Goal: Task Accomplishment & Management: Use online tool/utility

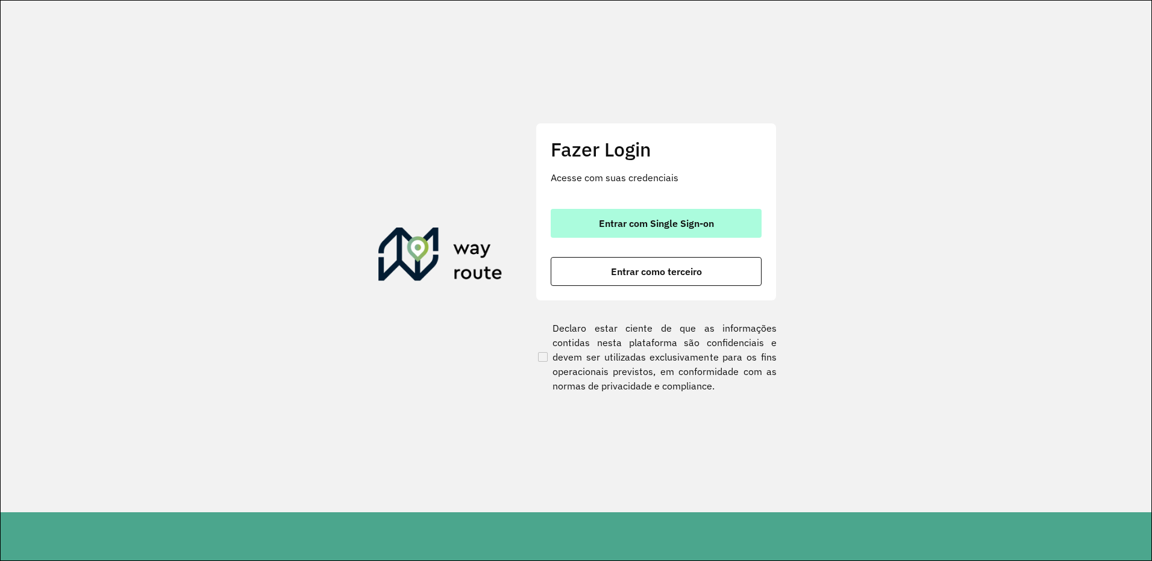
click at [733, 227] on button "Entrar com Single Sign-on" at bounding box center [656, 223] width 211 height 29
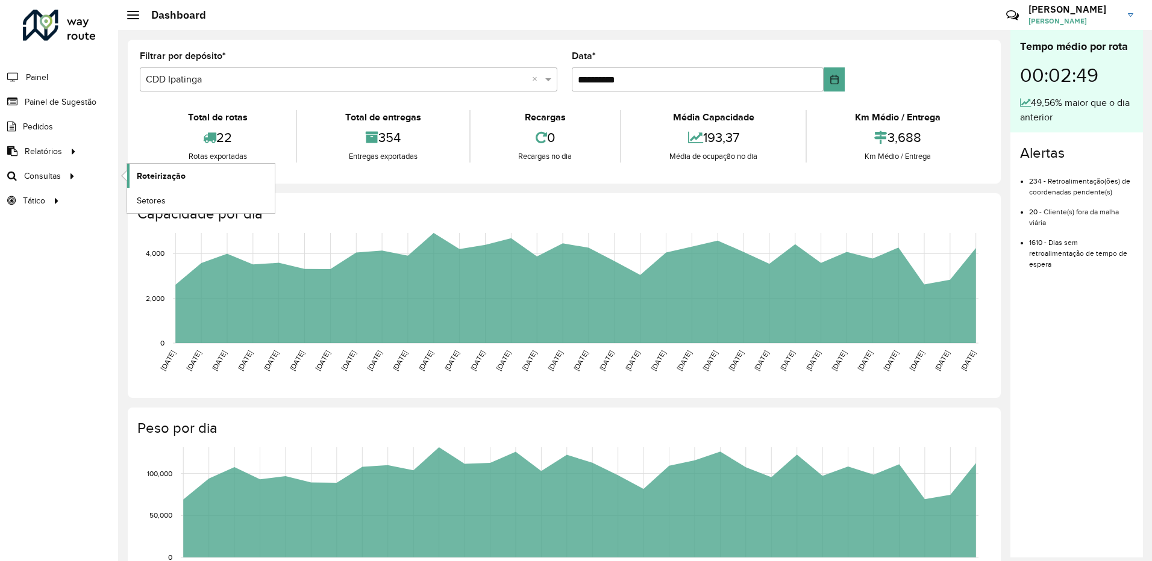
click at [151, 179] on span "Roteirização" at bounding box center [161, 176] width 49 height 13
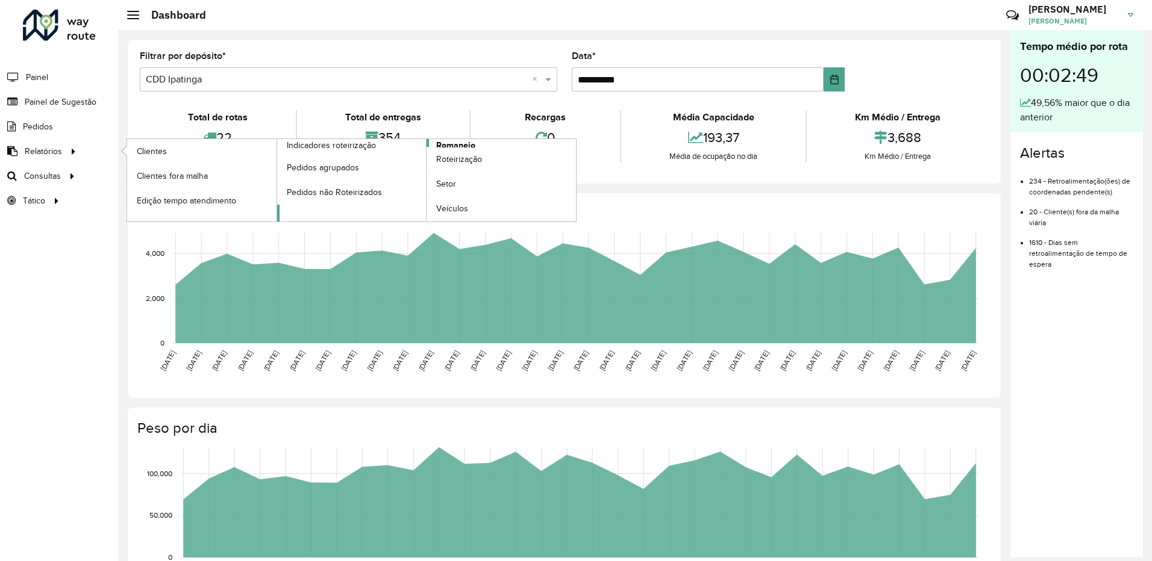
click at [490, 145] on link "Romaneio" at bounding box center [426, 180] width 299 height 83
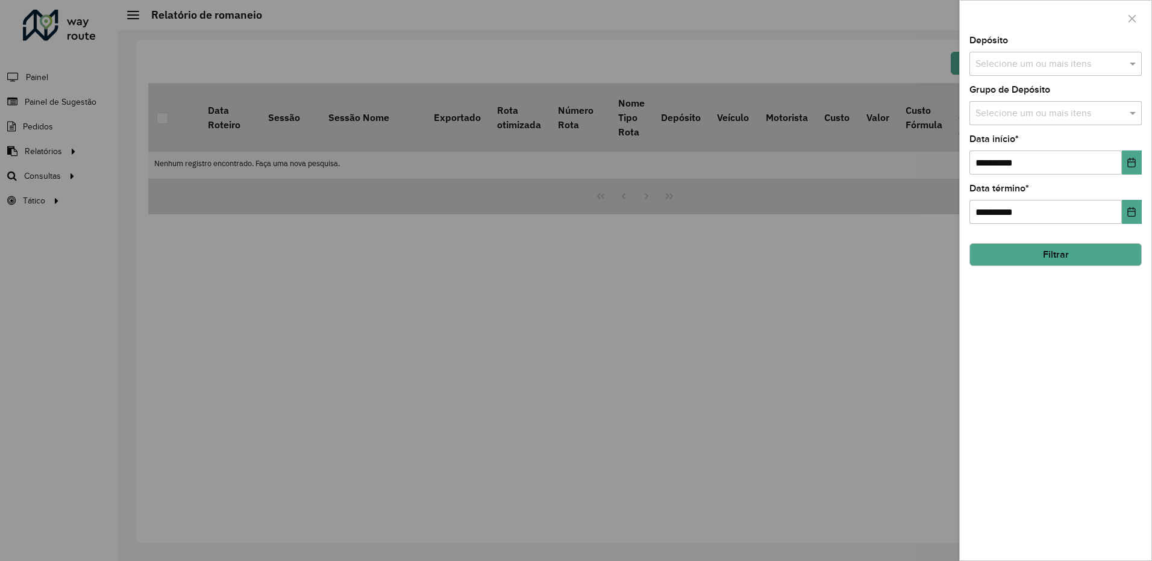
click at [1025, 66] on input "text" at bounding box center [1049, 64] width 154 height 14
click at [1002, 148] on div "CDD Ipatinga" at bounding box center [1055, 144] width 171 height 20
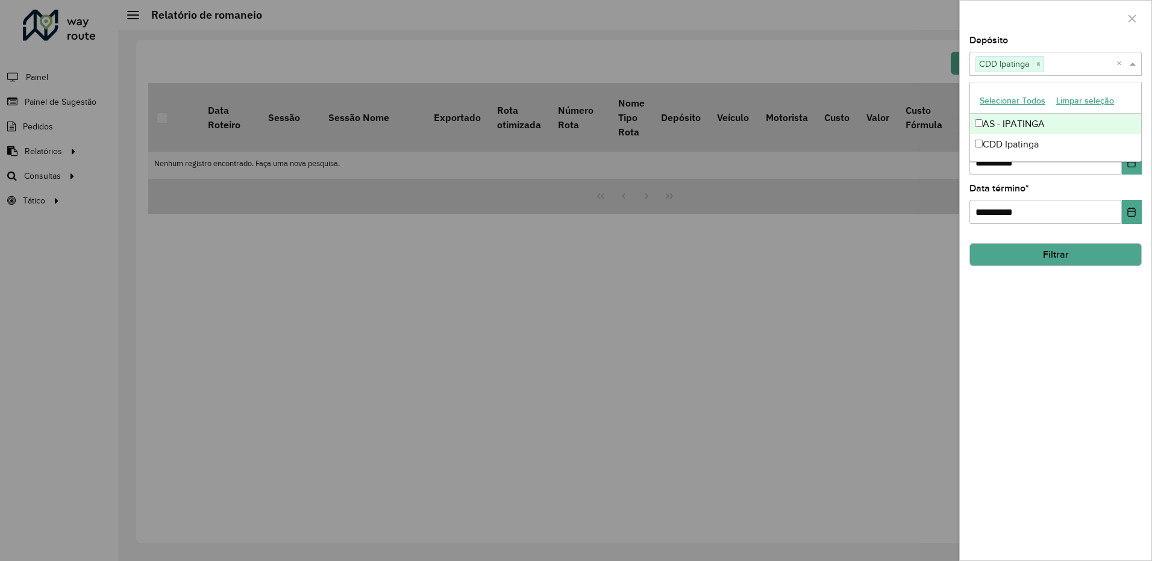
click at [960, 100] on div "**********" at bounding box center [1056, 298] width 192 height 525
click at [1043, 256] on button "Filtrar" at bounding box center [1055, 254] width 172 height 23
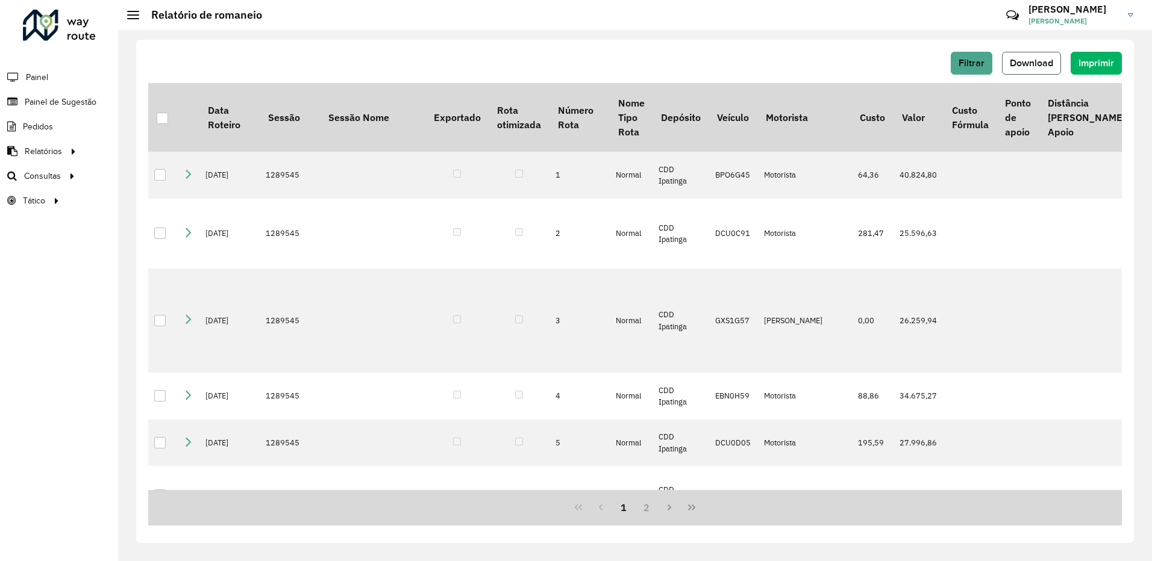
click at [1040, 66] on span "Download" at bounding box center [1031, 63] width 43 height 10
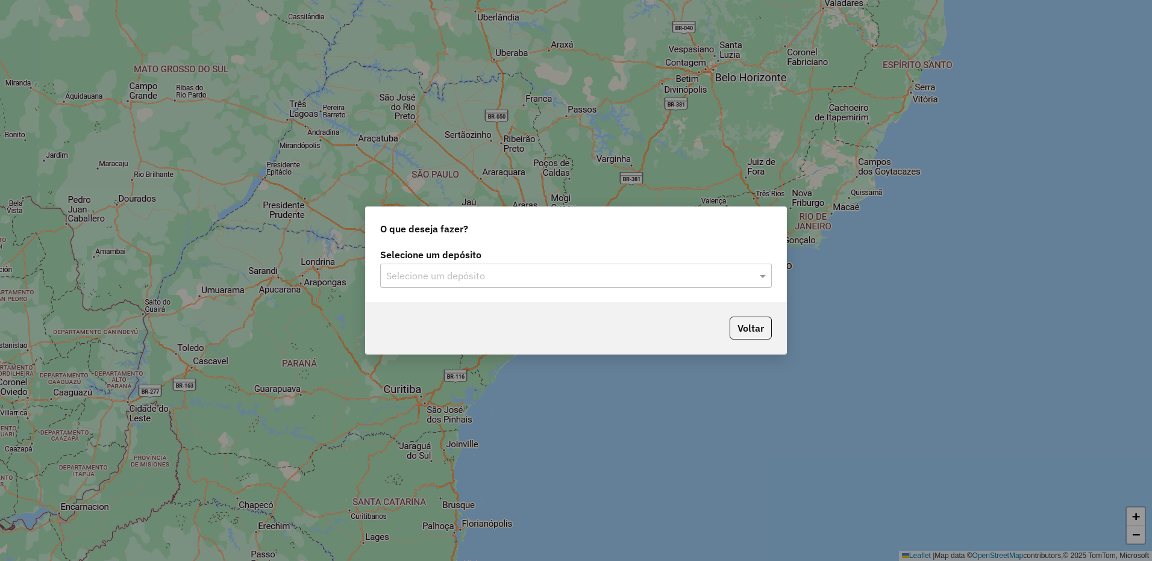
click at [498, 267] on div "Selecione um depósito" at bounding box center [576, 276] width 392 height 24
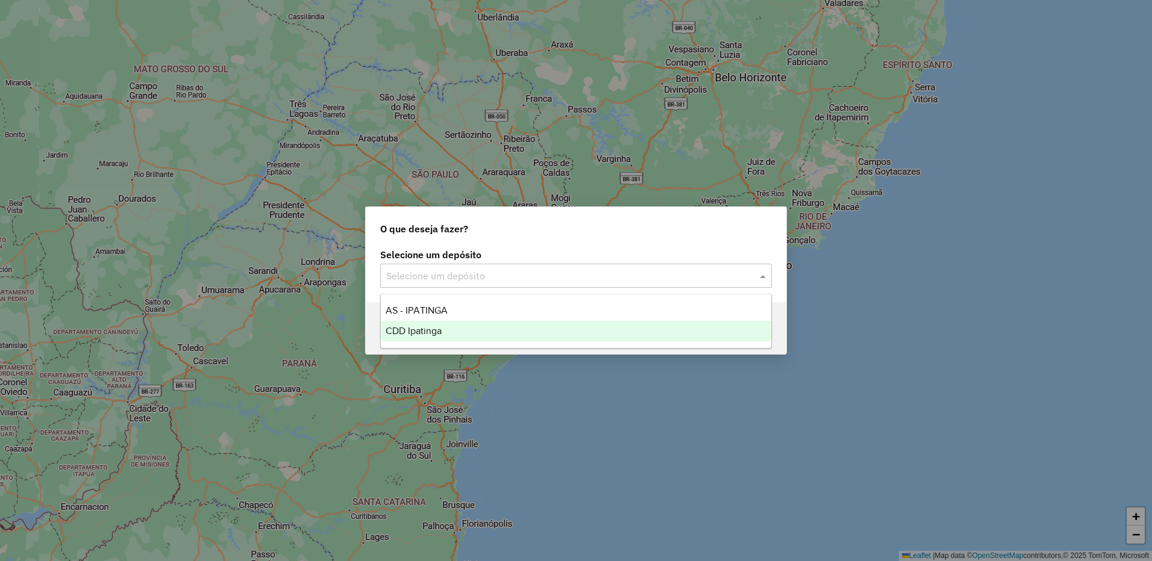
click at [466, 336] on div "CDD Ipatinga" at bounding box center [576, 331] width 390 height 20
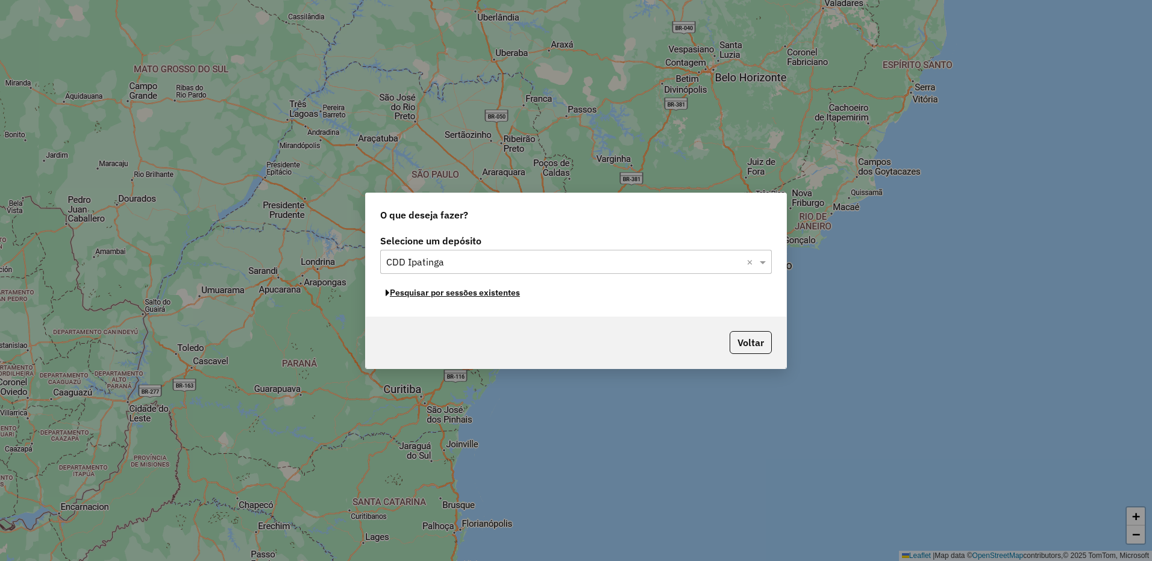
click at [478, 298] on button "Pesquisar por sessões existentes" at bounding box center [452, 293] width 145 height 19
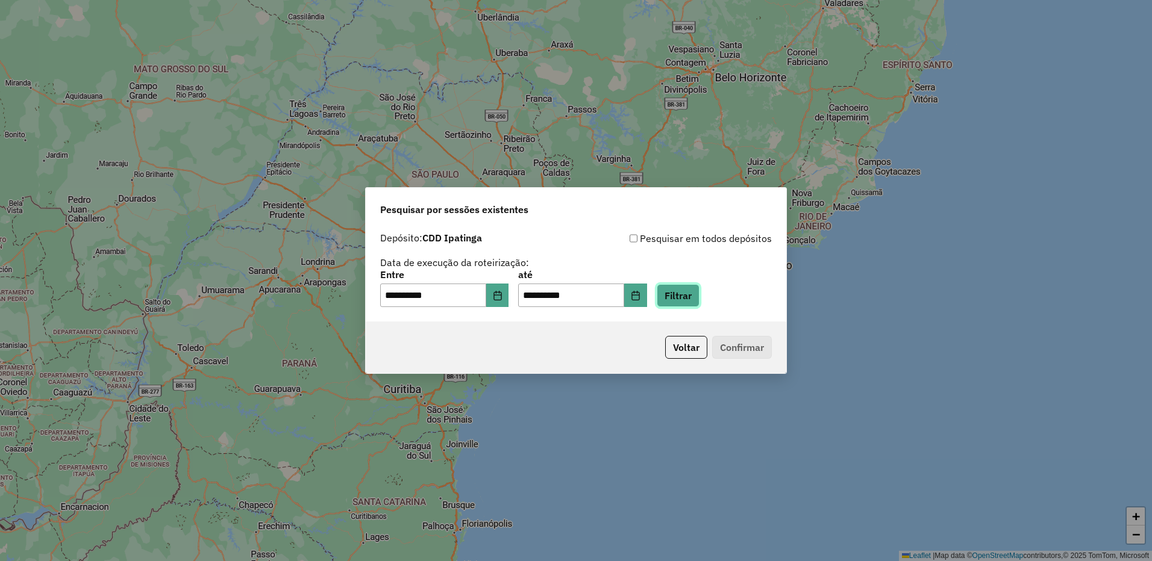
click at [684, 298] on button "Filtrar" at bounding box center [678, 295] width 43 height 23
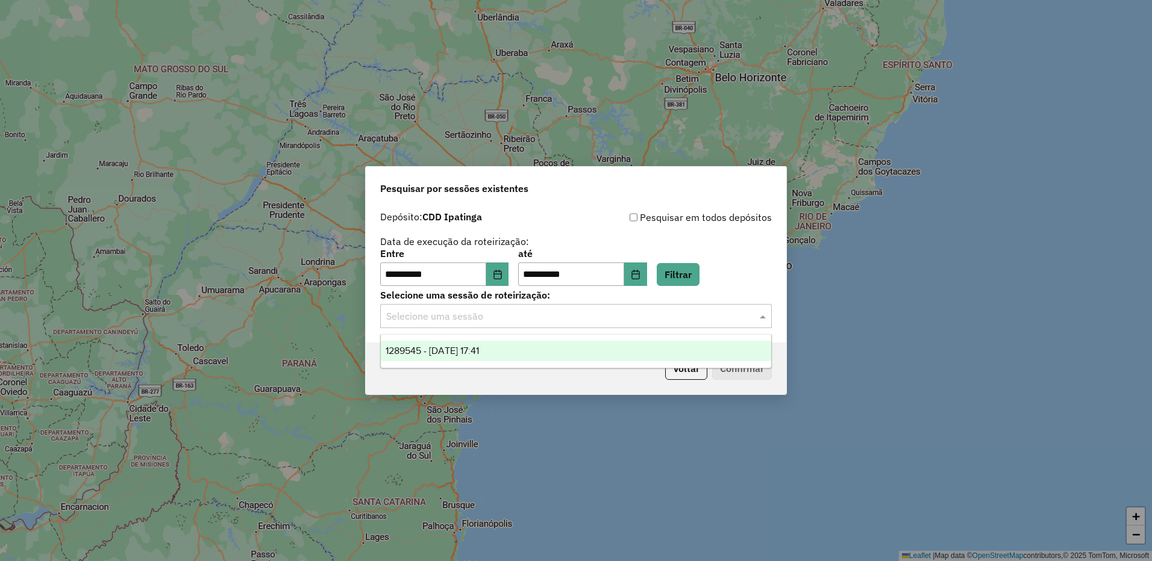
click at [596, 316] on input "text" at bounding box center [563, 317] width 355 height 14
click at [479, 346] on span "1289545 - [DATE] 17:41" at bounding box center [432, 351] width 93 height 10
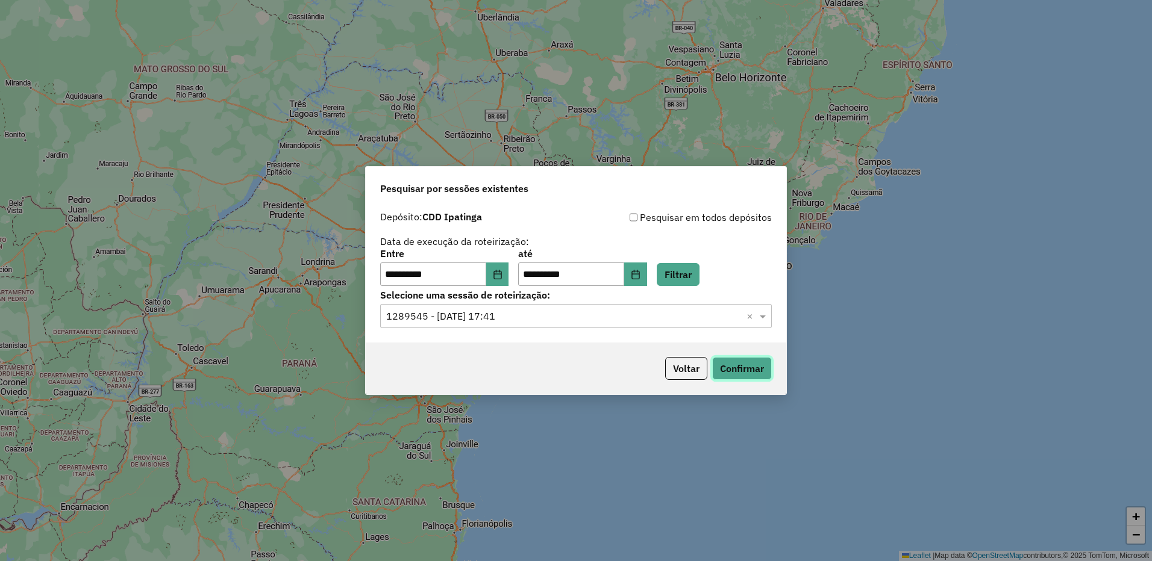
click at [739, 372] on button "Confirmar" at bounding box center [742, 368] width 60 height 23
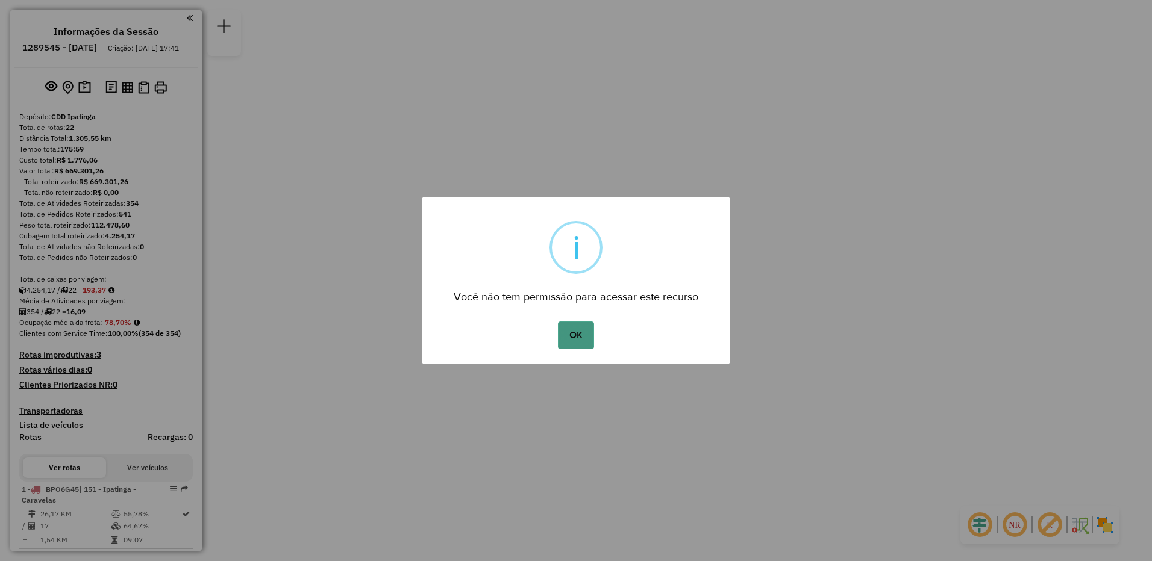
click at [575, 335] on button "OK" at bounding box center [576, 336] width 36 height 28
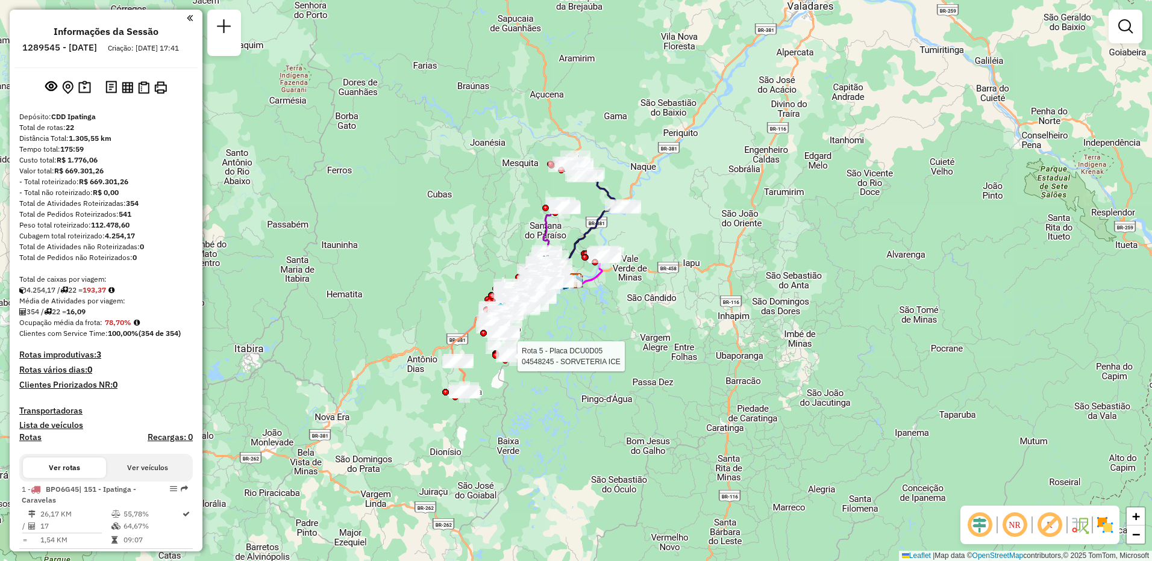
select select "**********"
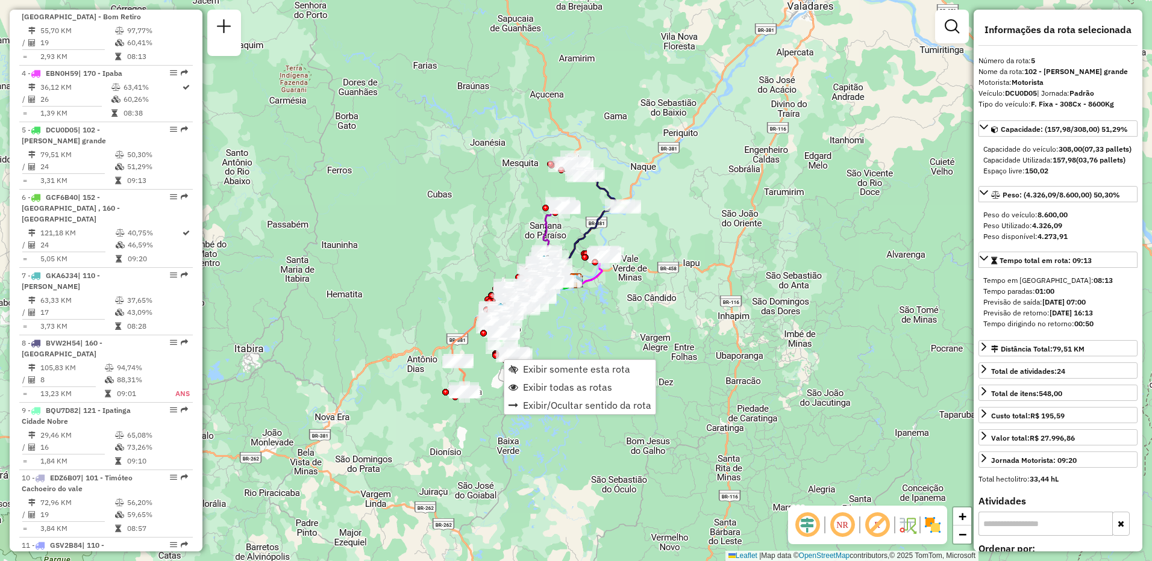
scroll to position [753, 0]
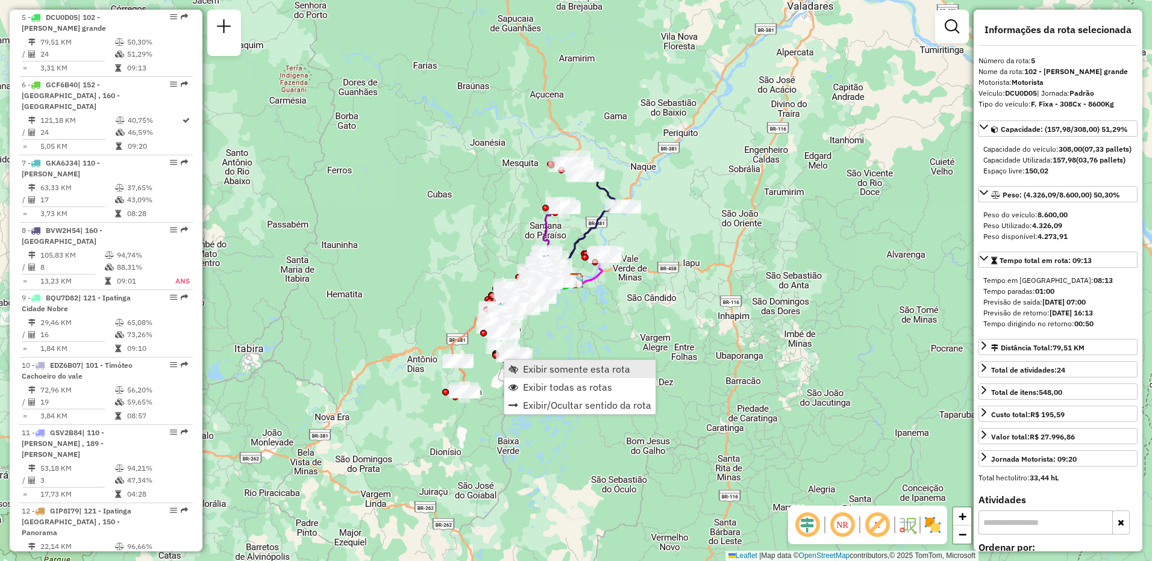
click at [537, 364] on span "Exibir somente esta rota" at bounding box center [576, 369] width 107 height 10
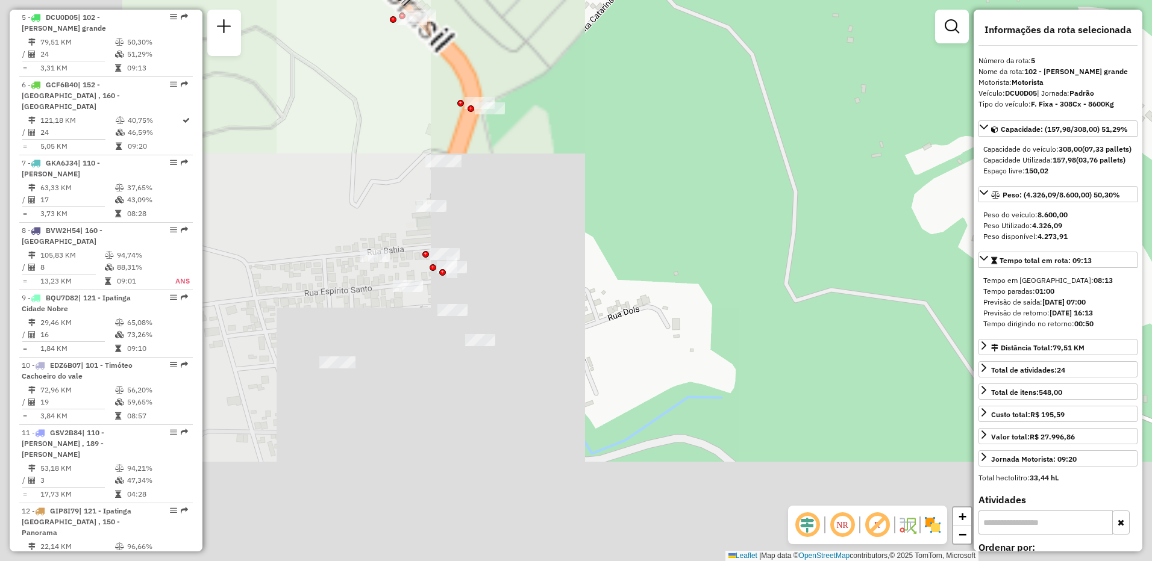
drag, startPoint x: 330, startPoint y: 432, endPoint x: 956, endPoint y: 242, distance: 654.1
click at [956, 242] on div "Janela de atendimento Grade de atendimento Capacidade Transportadoras Veículos …" at bounding box center [576, 280] width 1152 height 561
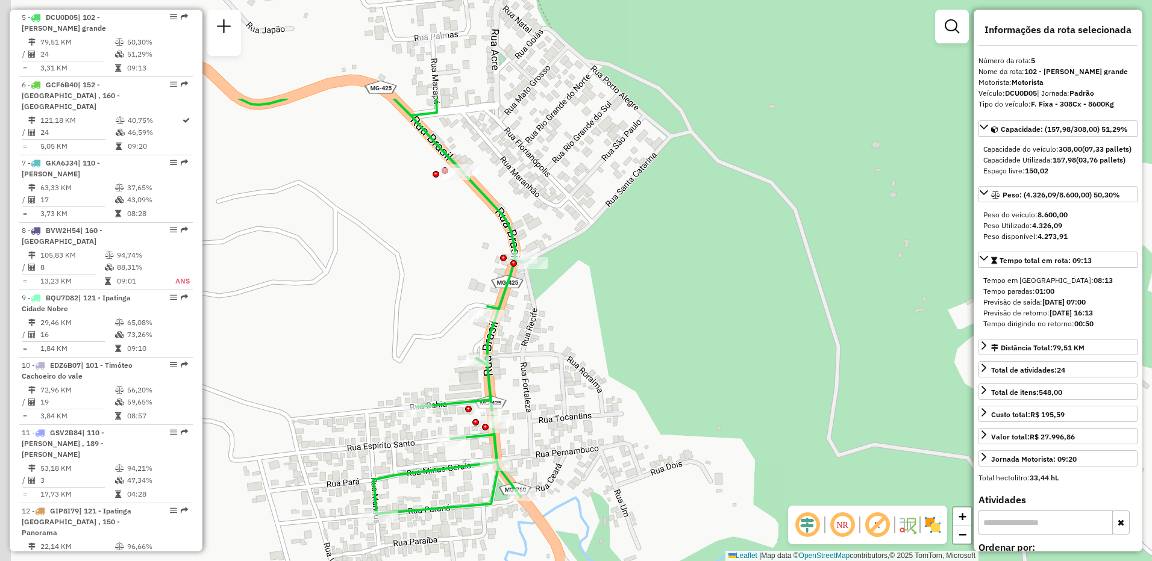
drag, startPoint x: 414, startPoint y: 89, endPoint x: 460, endPoint y: 243, distance: 161.3
click at [462, 248] on div "Janela de atendimento Grade de atendimento Capacidade Transportadoras Veículos …" at bounding box center [576, 280] width 1152 height 561
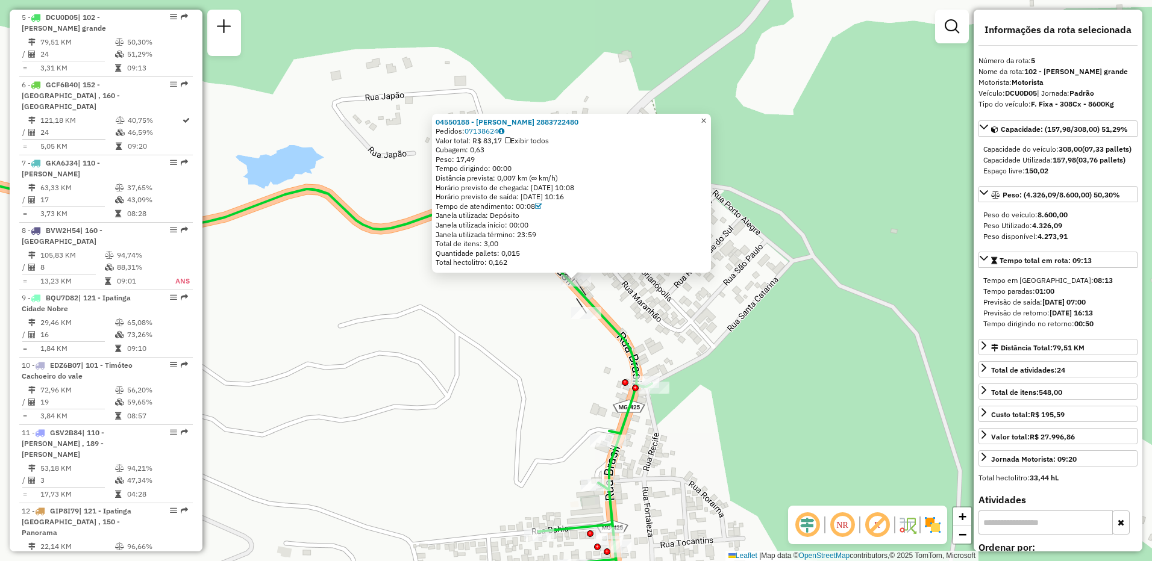
click at [706, 116] on span "×" at bounding box center [703, 121] width 5 height 10
